Goal: Task Accomplishment & Management: Manage account settings

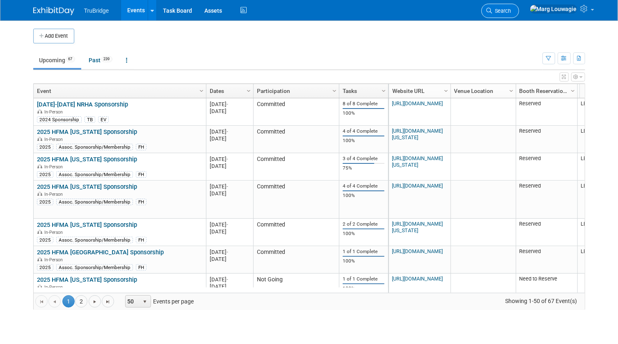
click at [492, 12] on icon at bounding box center [489, 11] width 6 height 6
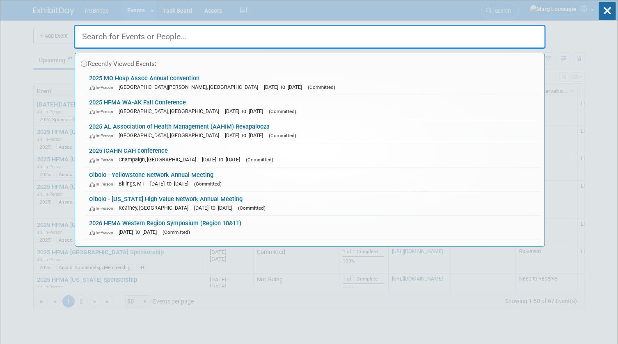
click at [518, 33] on input "text" at bounding box center [310, 37] width 472 height 24
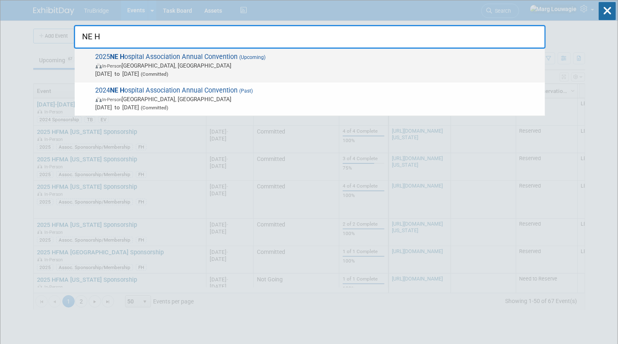
type input "NE H"
click at [187, 67] on span "In-Person La Vista, NE" at bounding box center [318, 66] width 445 height 8
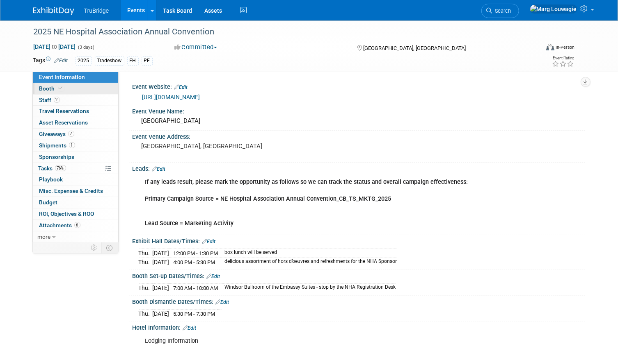
click at [88, 91] on link "Booth" at bounding box center [75, 88] width 85 height 11
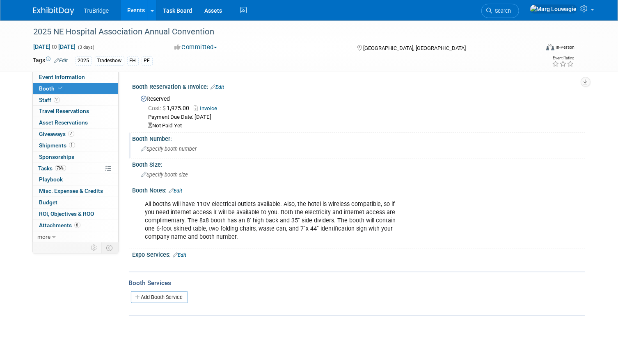
click at [175, 148] on span "Specify booth number" at bounding box center [168, 149] width 55 height 6
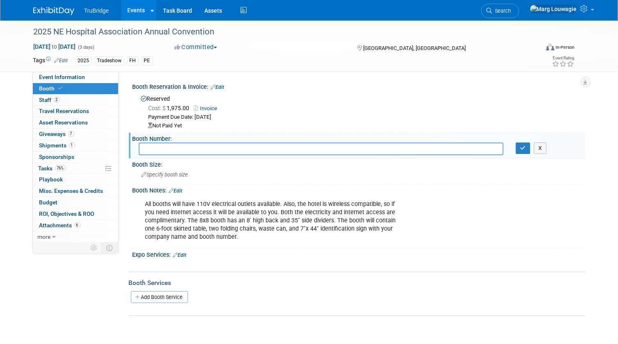
click at [207, 150] on input "text" at bounding box center [321, 149] width 365 height 13
type input "66"
click at [517, 150] on button "button" at bounding box center [522, 148] width 15 height 11
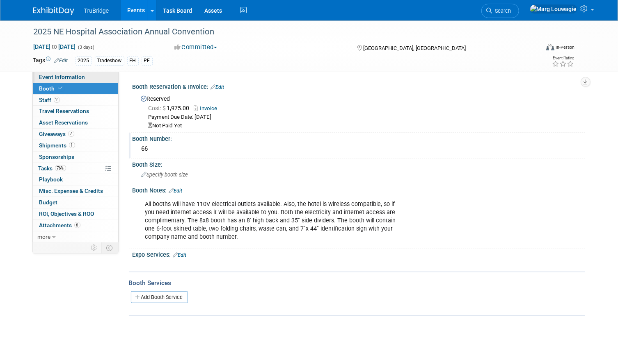
click at [77, 77] on span "Event Information" at bounding box center [62, 77] width 46 height 7
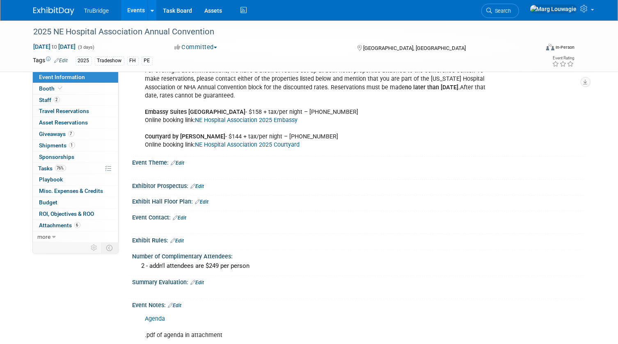
scroll to position [261, 0]
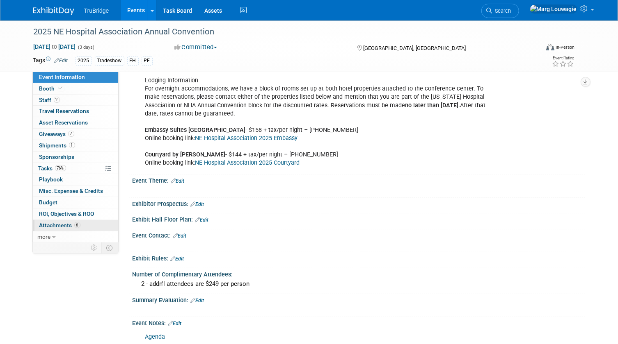
click at [72, 226] on span "Attachments 6" at bounding box center [59, 225] width 41 height 7
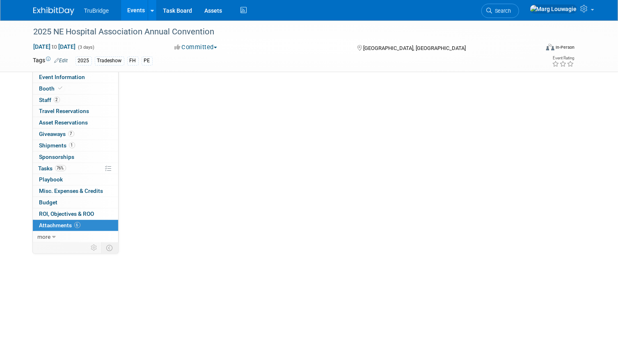
scroll to position [0, 0]
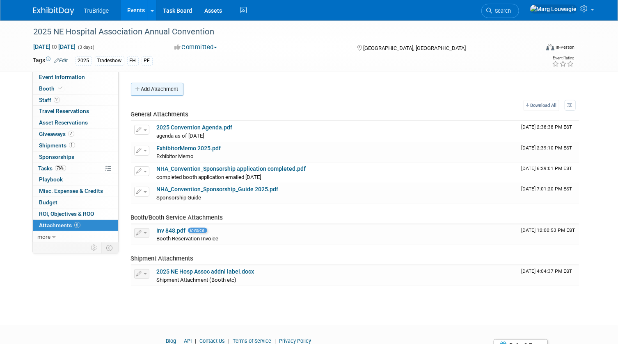
click at [161, 87] on button "Add Attachment" at bounding box center [157, 89] width 52 height 13
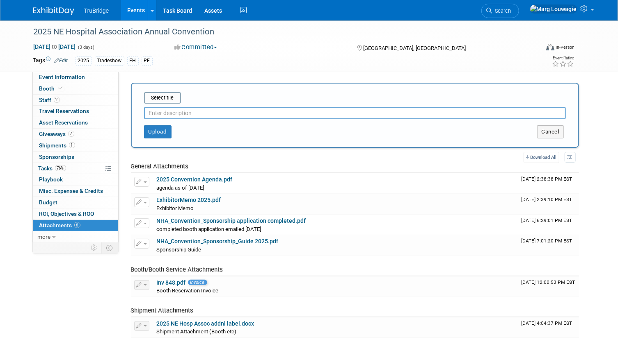
click at [186, 111] on input "text" at bounding box center [355, 113] width 422 height 12
type input "Exhibitor list with booth numbers"
click at [155, 97] on input "file" at bounding box center [131, 98] width 98 height 10
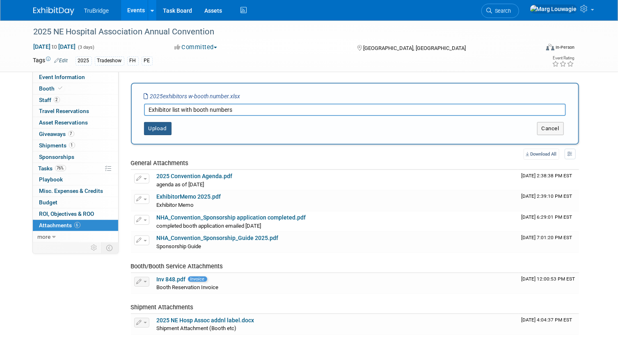
click at [168, 129] on button "Upload" at bounding box center [157, 128] width 27 height 13
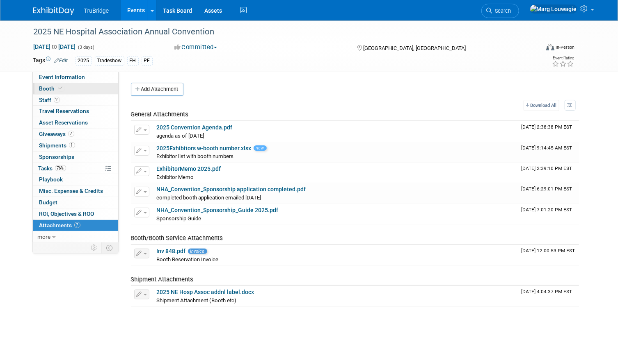
click at [84, 89] on link "Booth" at bounding box center [75, 88] width 85 height 11
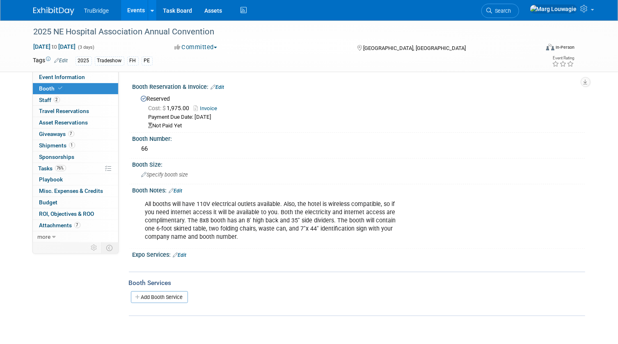
drag, startPoint x: 517, startPoint y: 8, endPoint x: 516, endPoint y: 33, distance: 25.0
click at [517, 8] on link "Search" at bounding box center [500, 11] width 38 height 14
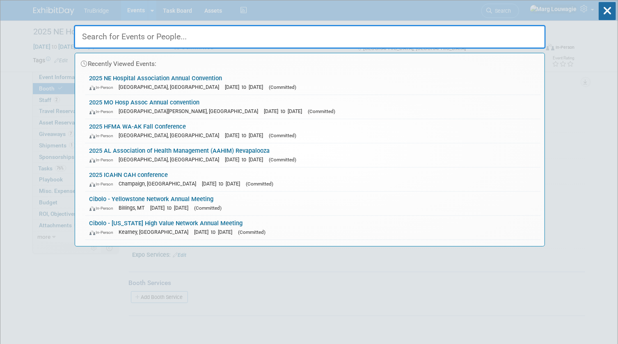
click at [512, 42] on input "text" at bounding box center [310, 37] width 472 height 24
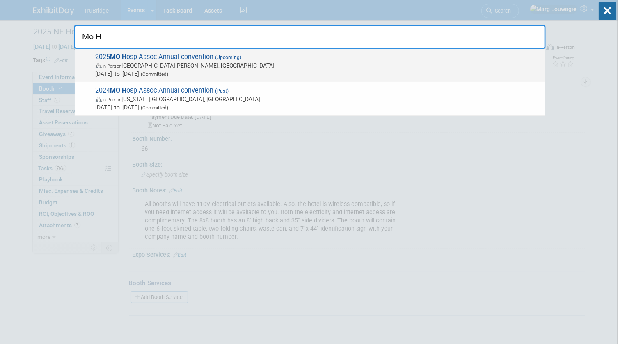
type input "Mo H"
click at [161, 66] on span "In-Person Saint Charles, MO" at bounding box center [318, 66] width 445 height 8
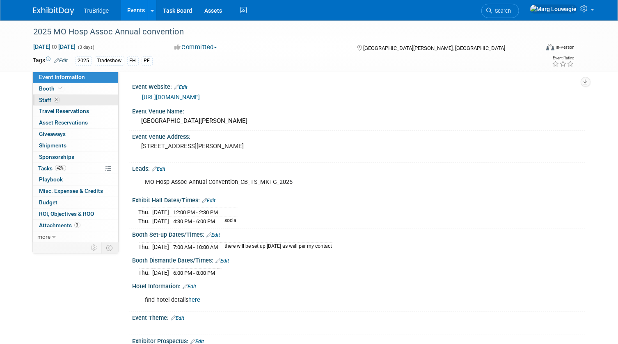
click at [68, 102] on link "3 Staff 3" at bounding box center [75, 100] width 85 height 11
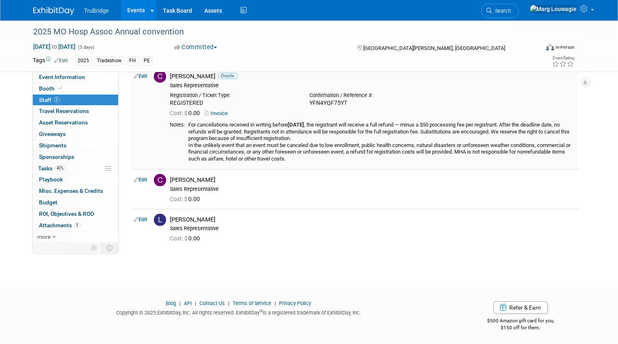
scroll to position [39, 0]
click at [147, 178] on link "Edit" at bounding box center [141, 180] width 14 height 6
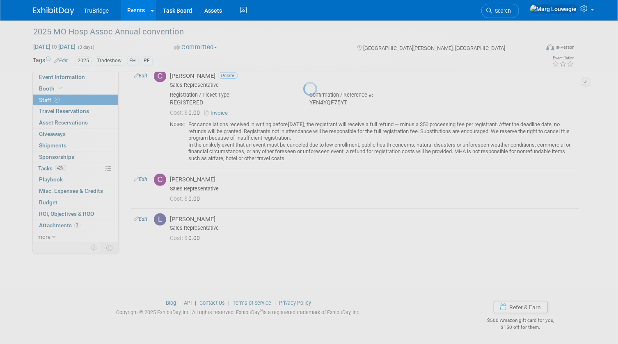
select select "065143f1-b446-4a55-9525-d3dc48e20d99"
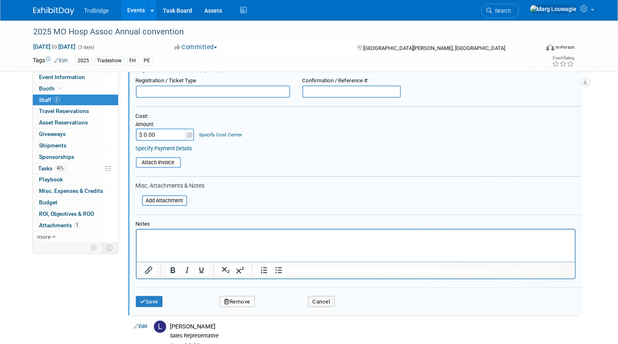
scroll to position [227, 0]
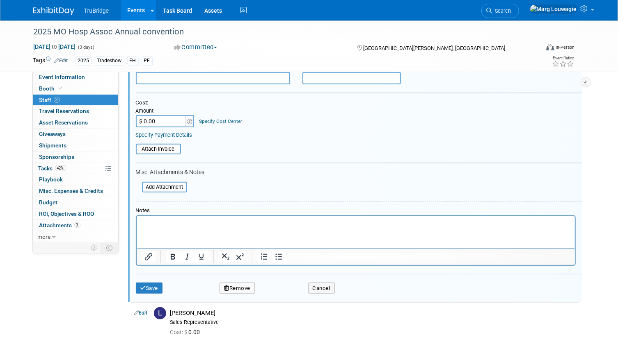
click at [202, 220] on p "Rich Text Area. Press ALT-0 for help." at bounding box center [355, 223] width 429 height 8
click at [150, 285] on button "Save" at bounding box center [149, 288] width 27 height 11
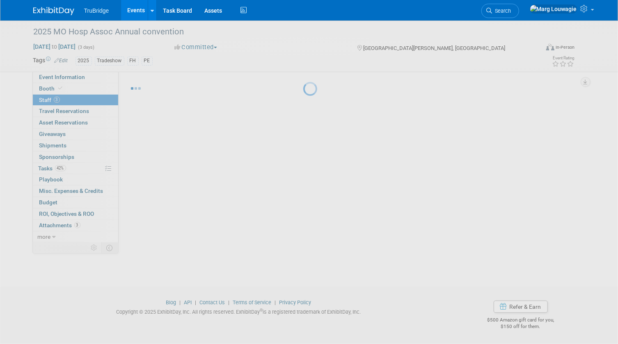
scroll to position [53, 0]
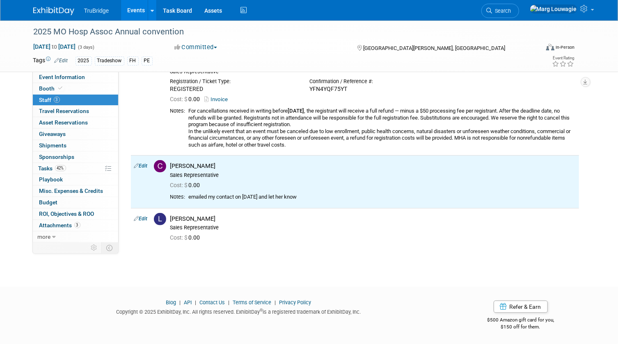
click at [143, 217] on link "Edit" at bounding box center [141, 219] width 14 height 6
select select "d61f4061-cd12-4be2-8494-cd56ca0880bd"
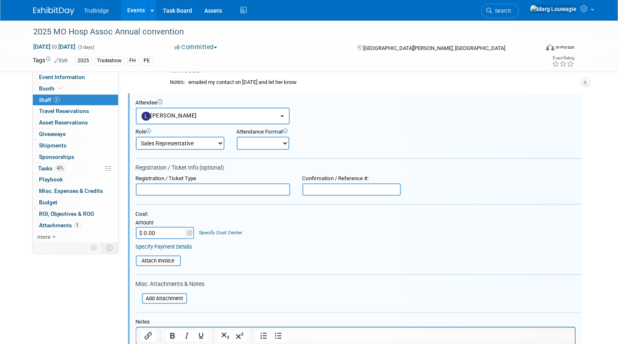
scroll to position [279, 0]
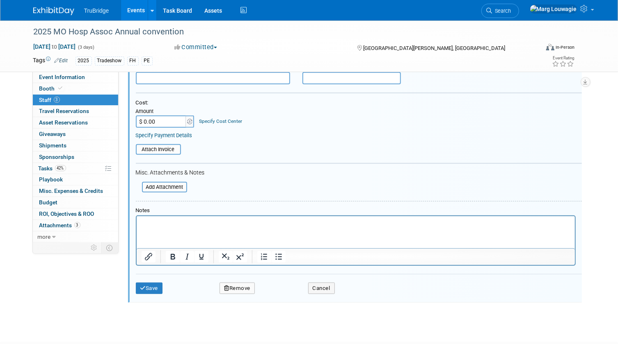
click at [164, 227] on p "Rich Text Area. Press ALT-0 for help." at bounding box center [355, 223] width 429 height 8
click at [157, 287] on button "Save" at bounding box center [149, 288] width 27 height 11
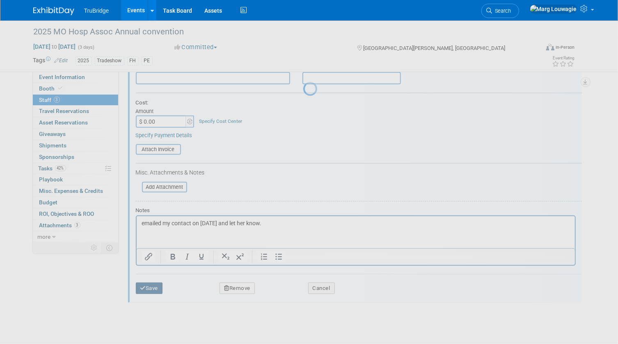
scroll to position [66, 0]
